Goal: Information Seeking & Learning: Check status

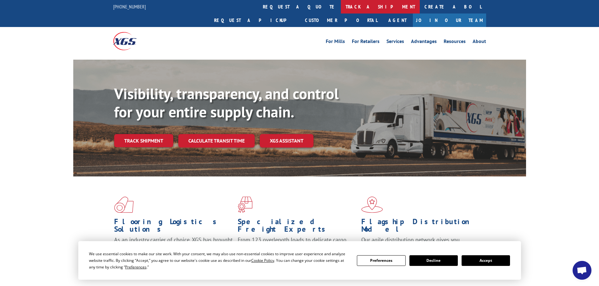
click at [341, 7] on link "track a shipment" at bounding box center [380, 7] width 79 height 14
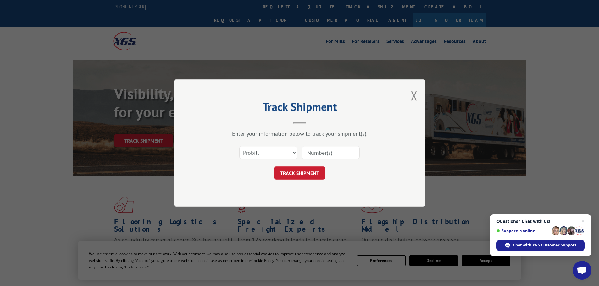
click at [323, 155] on input at bounding box center [331, 152] width 58 height 13
paste input "17259513"
type input "17259513"
click at [299, 171] on button "TRACK SHIPMENT" at bounding box center [300, 173] width 52 height 13
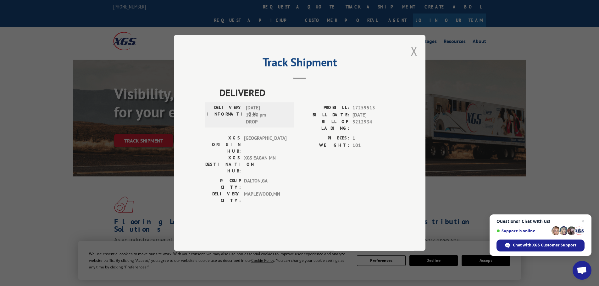
click at [415, 59] on button "Close modal" at bounding box center [413, 51] width 7 height 17
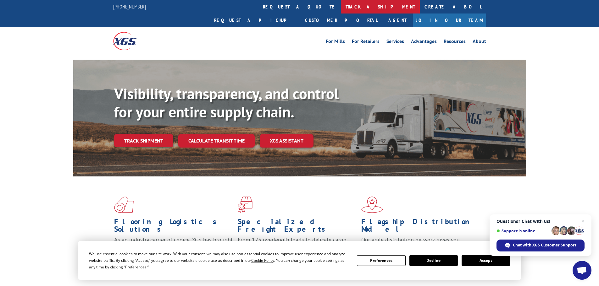
click at [341, 6] on link "track a shipment" at bounding box center [380, 7] width 79 height 14
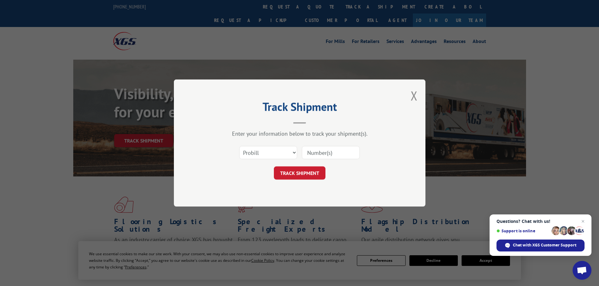
click at [328, 154] on input at bounding box center [331, 152] width 58 height 13
paste input "17229226"
type input "17229226"
click at [305, 174] on button "TRACK SHIPMENT" at bounding box center [300, 173] width 52 height 13
